Goal: Navigation & Orientation: Find specific page/section

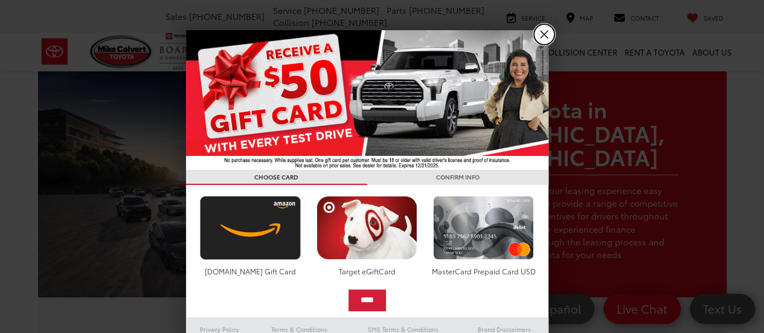
click at [543, 31] on link "X" at bounding box center [544, 34] width 21 height 21
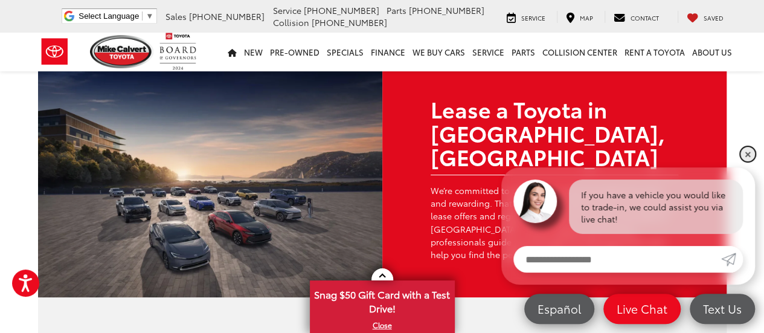
click at [749, 150] on link "✕" at bounding box center [747, 154] width 14 height 14
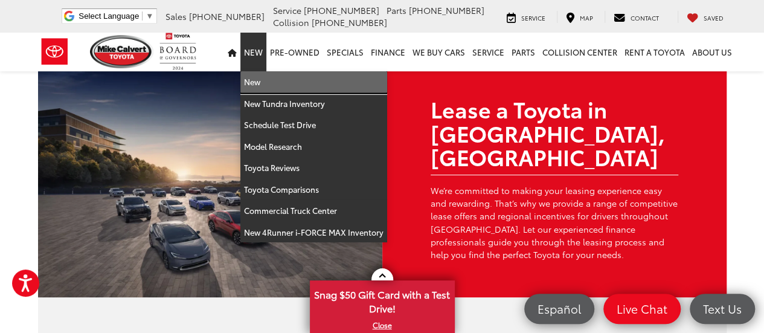
click at [260, 77] on link "New" at bounding box center [313, 82] width 147 height 22
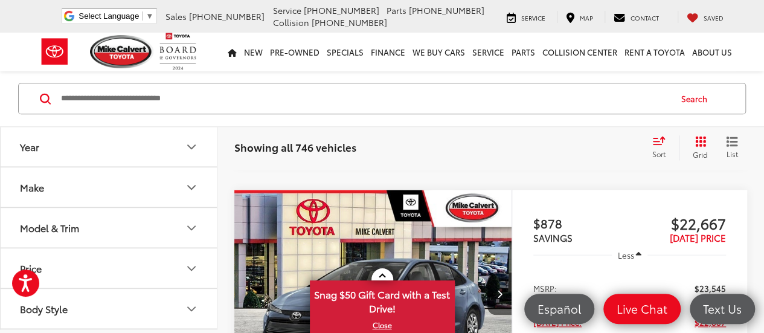
scroll to position [542, 0]
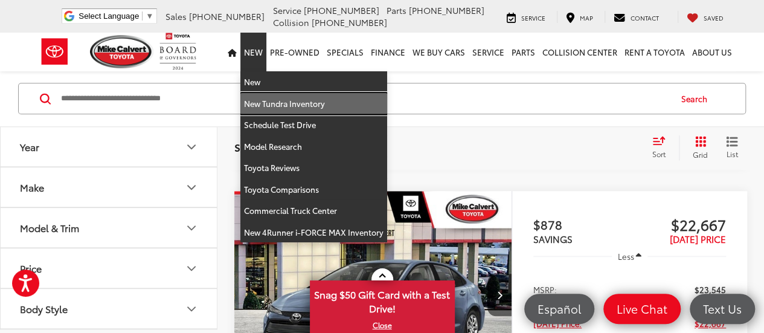
click at [277, 99] on link "New Tundra Inventory" at bounding box center [313, 104] width 147 height 22
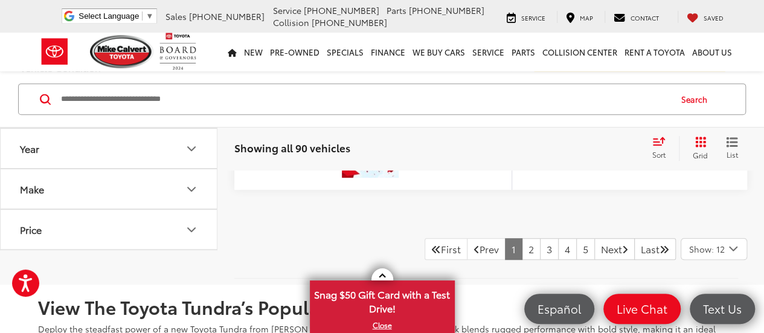
scroll to position [4829, 0]
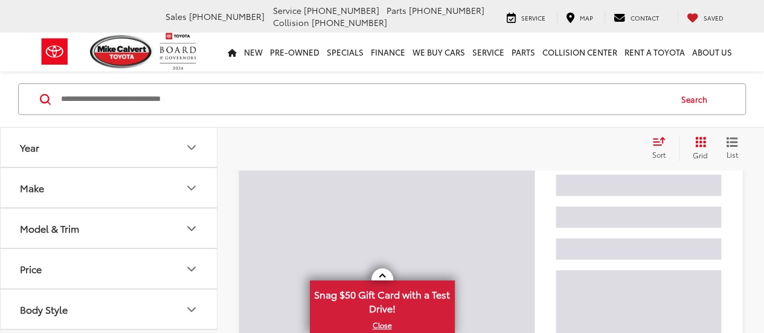
scroll to position [158, 0]
